Goal: Task Accomplishment & Management: Manage account settings

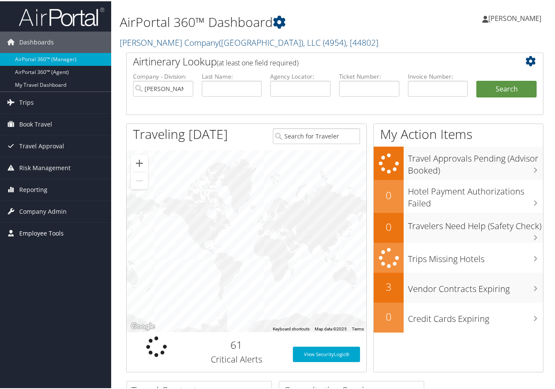
click at [54, 237] on span "Employee Tools" at bounding box center [41, 231] width 44 height 21
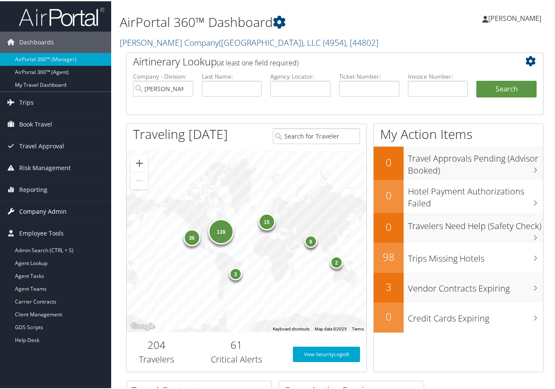
click at [52, 216] on span "Company Admin" at bounding box center [42, 210] width 47 height 21
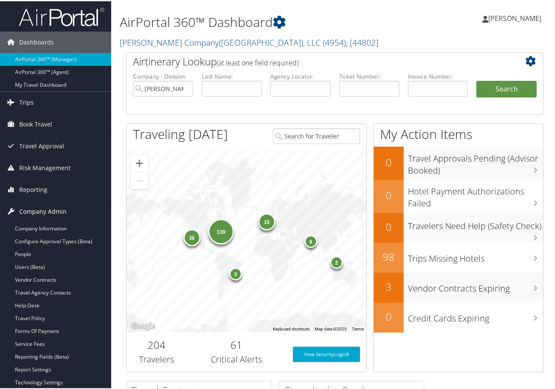
click at [53, 211] on span "Company Admin" at bounding box center [42, 210] width 47 height 21
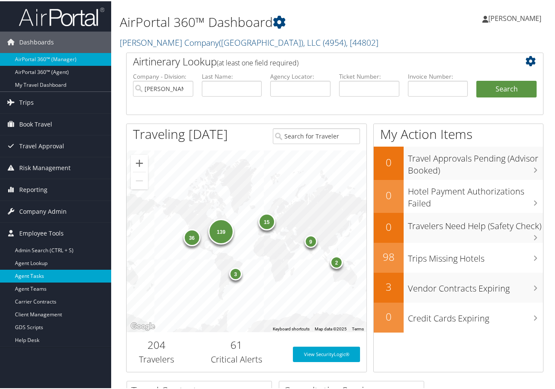
click at [34, 276] on link "Agent Tasks" at bounding box center [55, 275] width 111 height 13
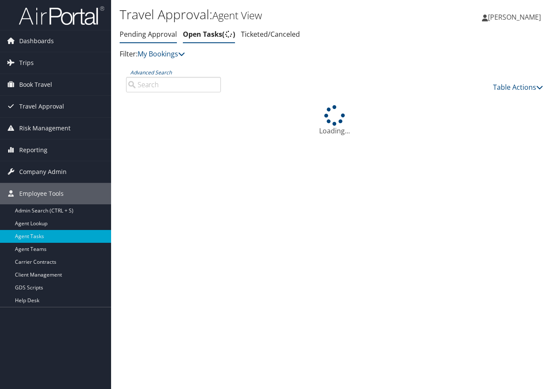
click at [145, 35] on link "Pending Approval" at bounding box center [148, 34] width 57 height 9
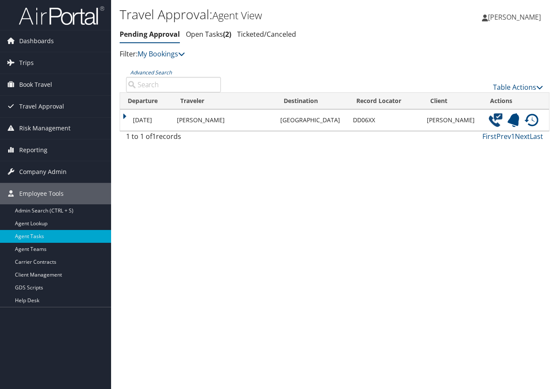
click at [489, 120] on img at bounding box center [496, 120] width 14 height 14
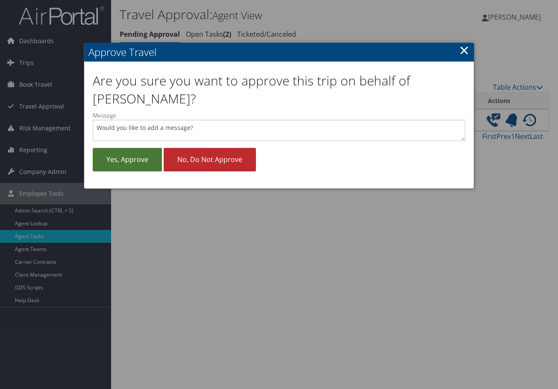
click at [133, 164] on link "Yes, approve" at bounding box center [127, 160] width 69 height 24
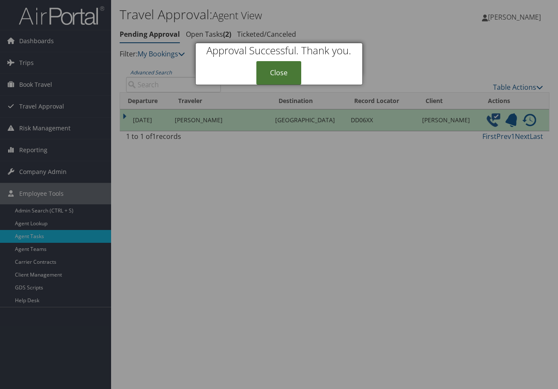
click at [280, 63] on link "Close" at bounding box center [279, 73] width 45 height 24
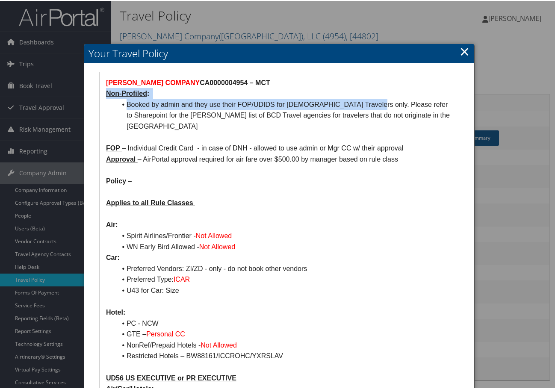
drag, startPoint x: 104, startPoint y: 88, endPoint x: 358, endPoint y: 102, distance: 254.8
copy div "Non-Profiled : Booked by admin and they use their FOP/UDIDS for [DEMOGRAPHIC_DA…"
click at [504, 183] on div at bounding box center [279, 194] width 558 height 389
